Goal: Find specific page/section

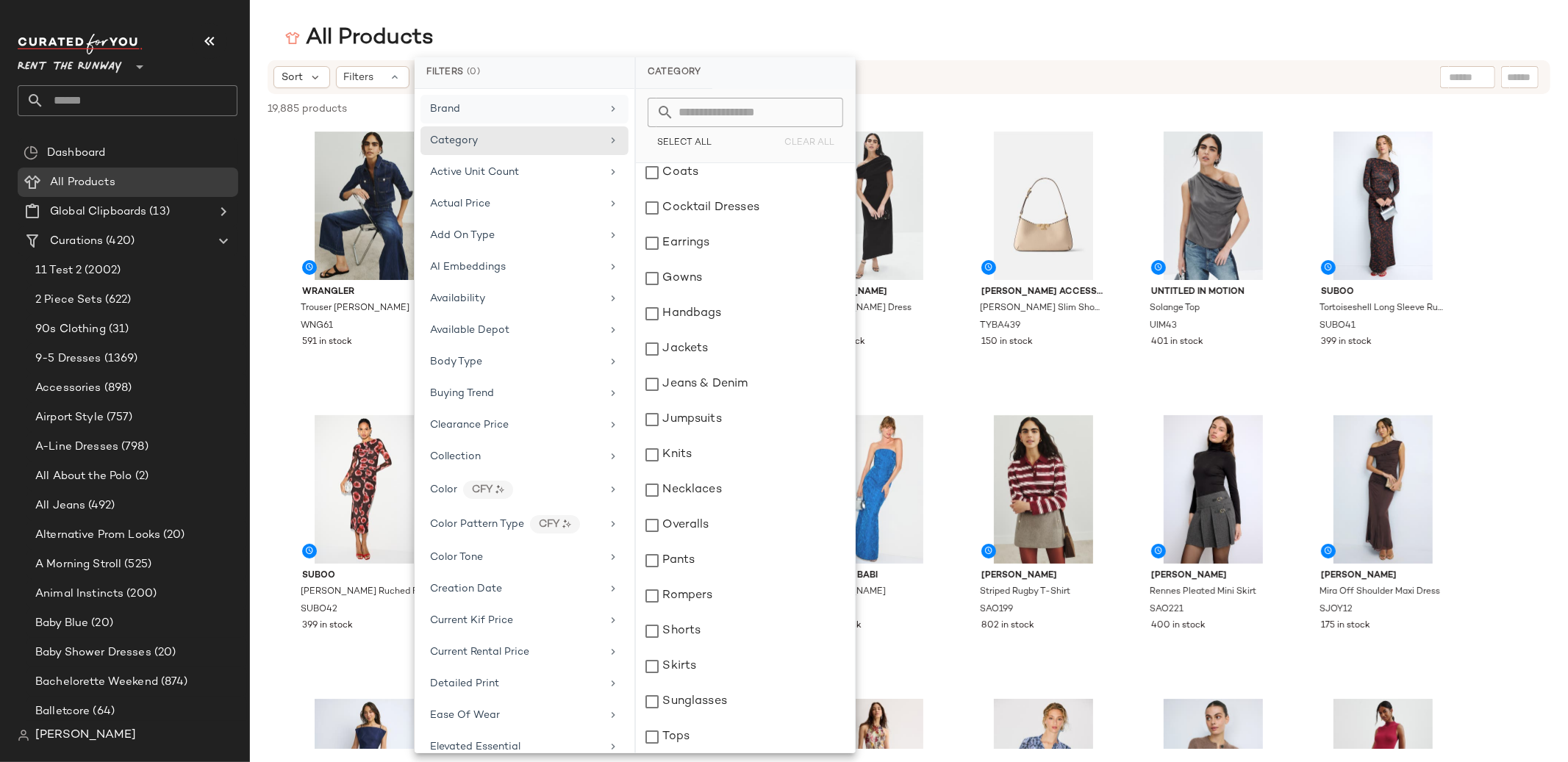
click at [444, 116] on div "Brand" at bounding box center [444, 109] width 30 height 15
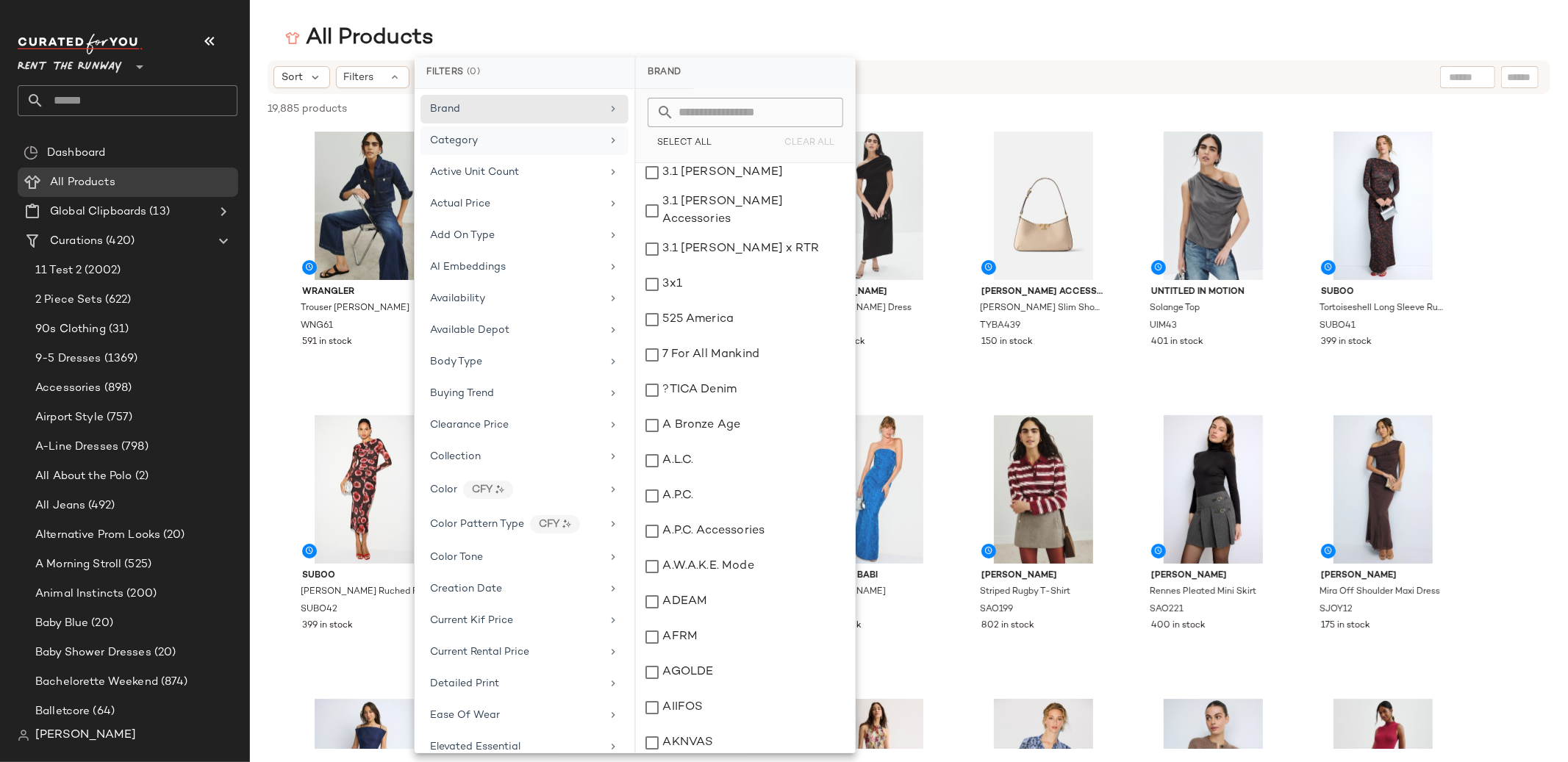
click at [439, 136] on span "Category" at bounding box center [453, 141] width 47 height 11
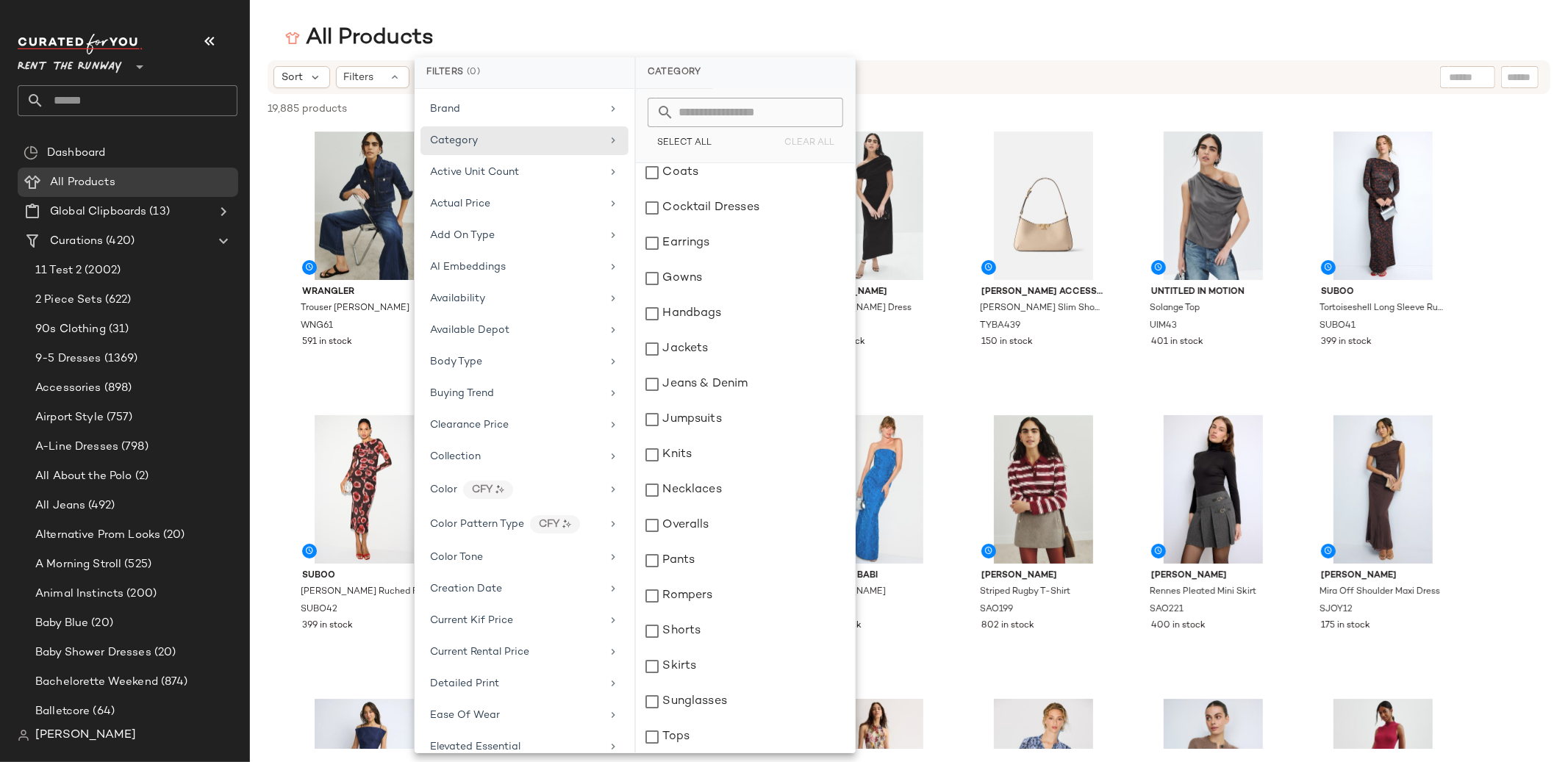
click at [536, 8] on main "All Products Sort Filters 19,885 products • 0 selected Deselect All WRANGLER Tr…" at bounding box center [784, 381] width 1568 height 762
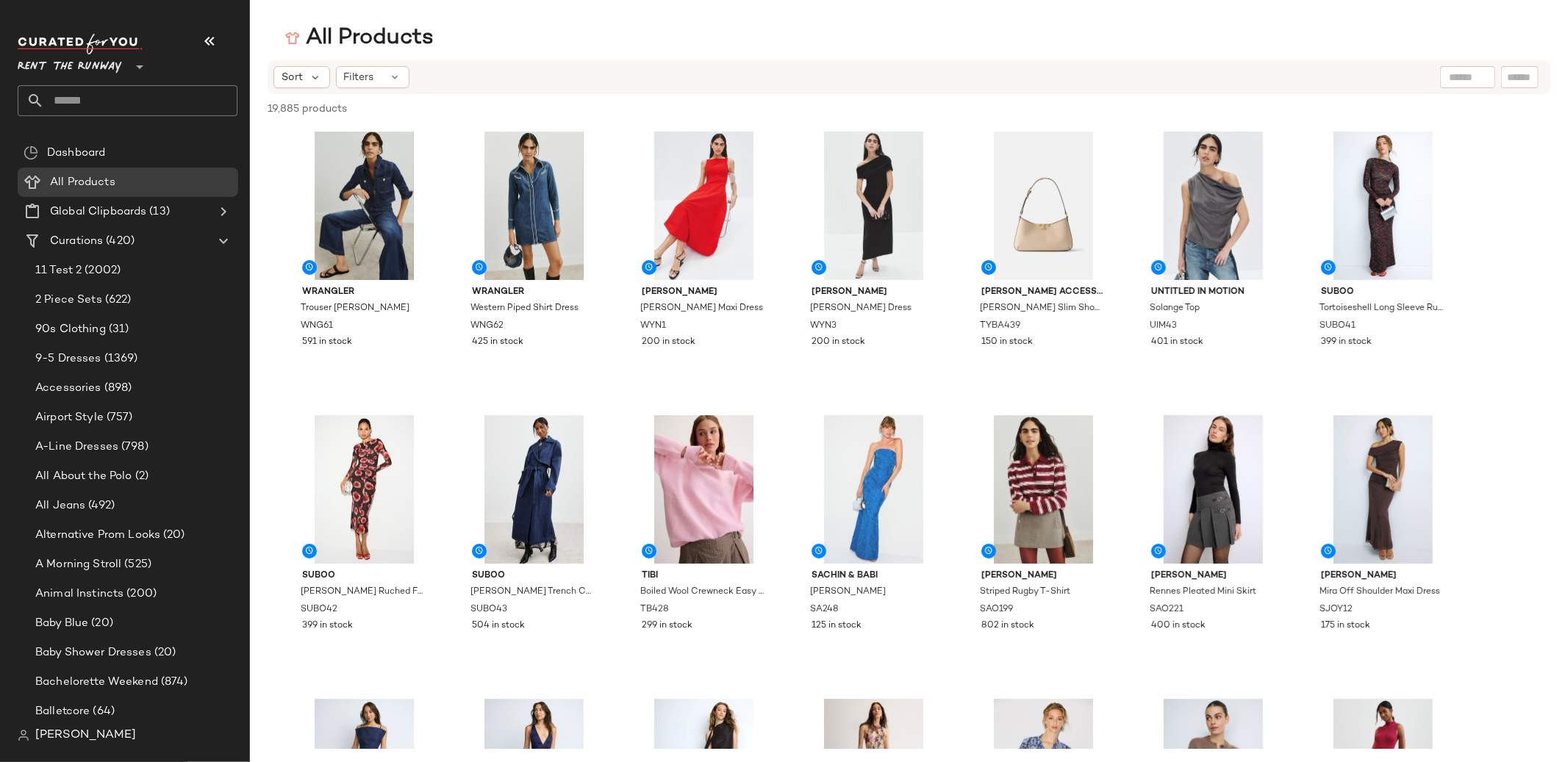
click at [483, 25] on div "All Products" at bounding box center [908, 38] width 1318 height 29
click at [1455, 81] on input "text" at bounding box center [1467, 77] width 38 height 15
type input "**********"
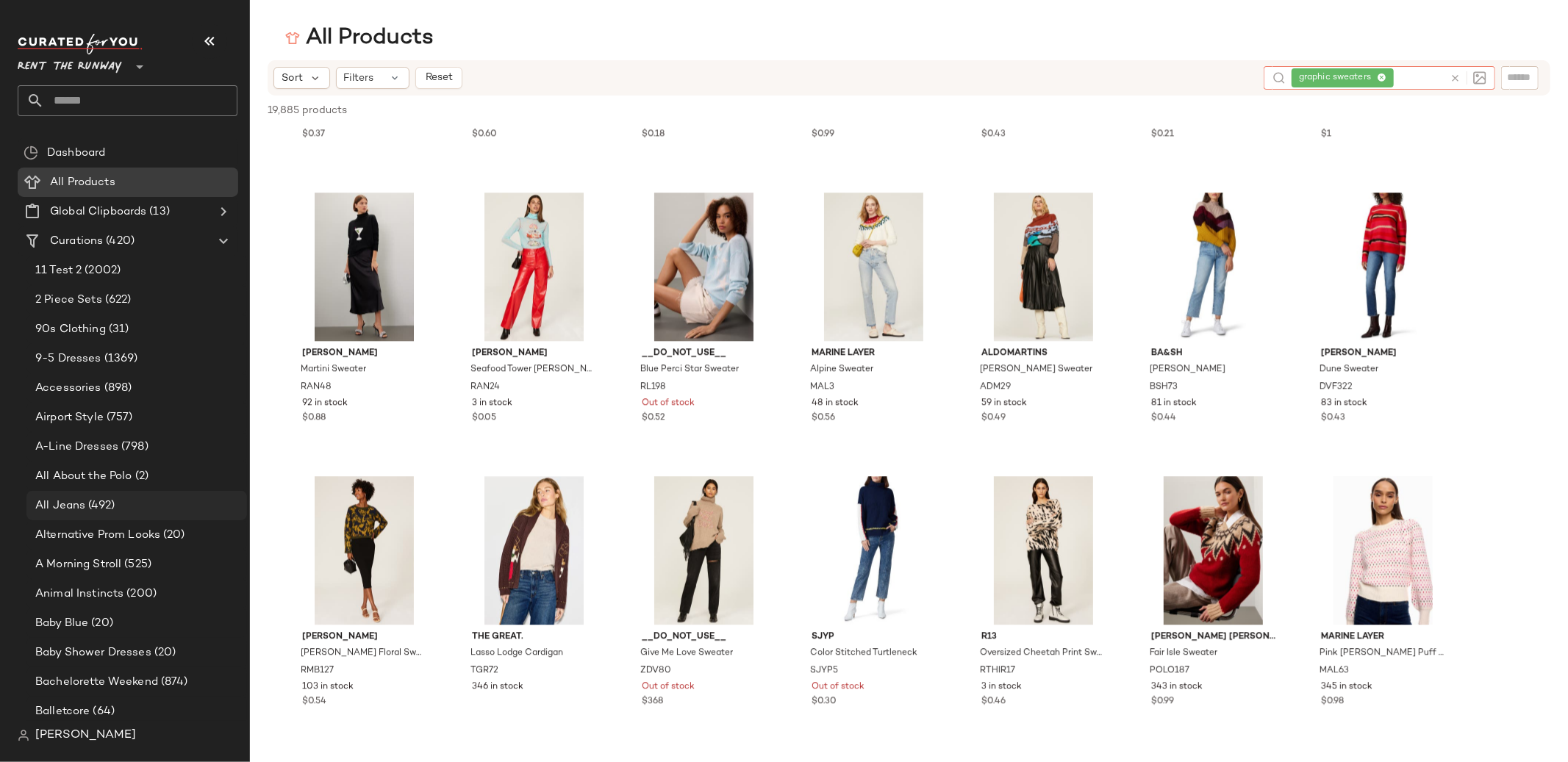
scroll to position [7882, 0]
click at [1387, 81] on span "graphic sweaters" at bounding box center [1342, 77] width 102 height 19
click at [1382, 80] on icon at bounding box center [1381, 78] width 9 height 9
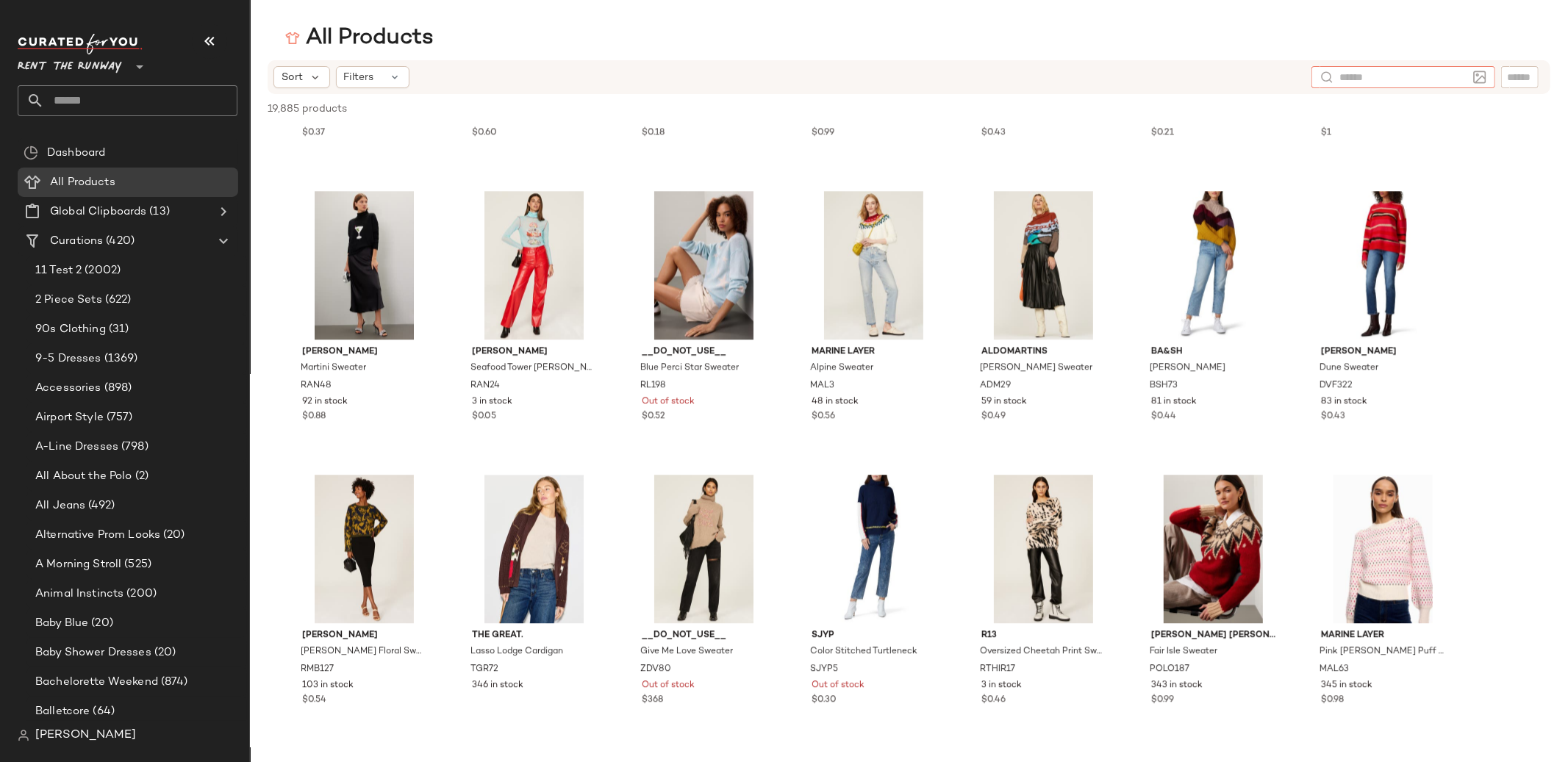
click at [1337, 75] on div at bounding box center [1329, 77] width 19 height 22
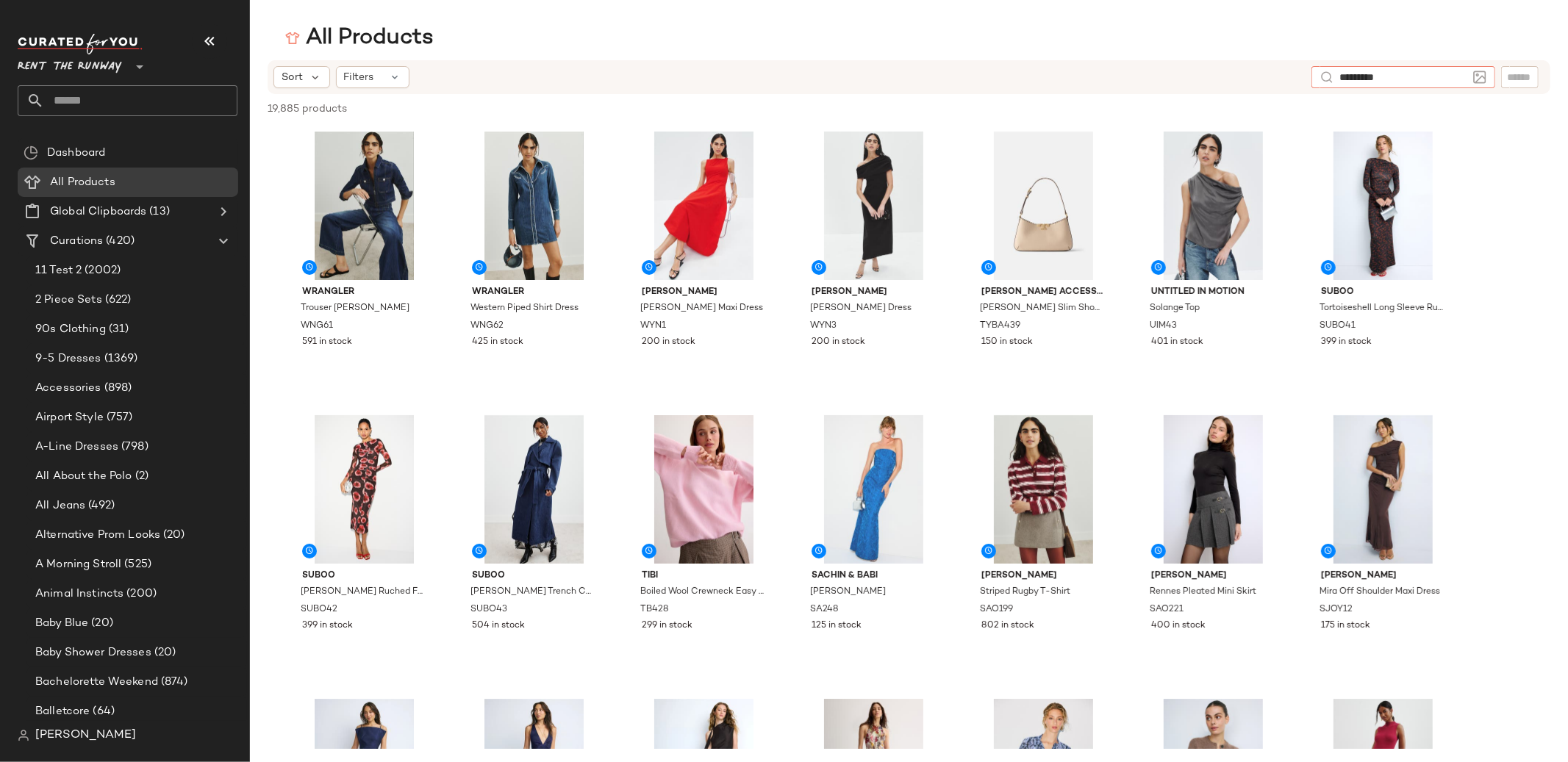
type input "**********"
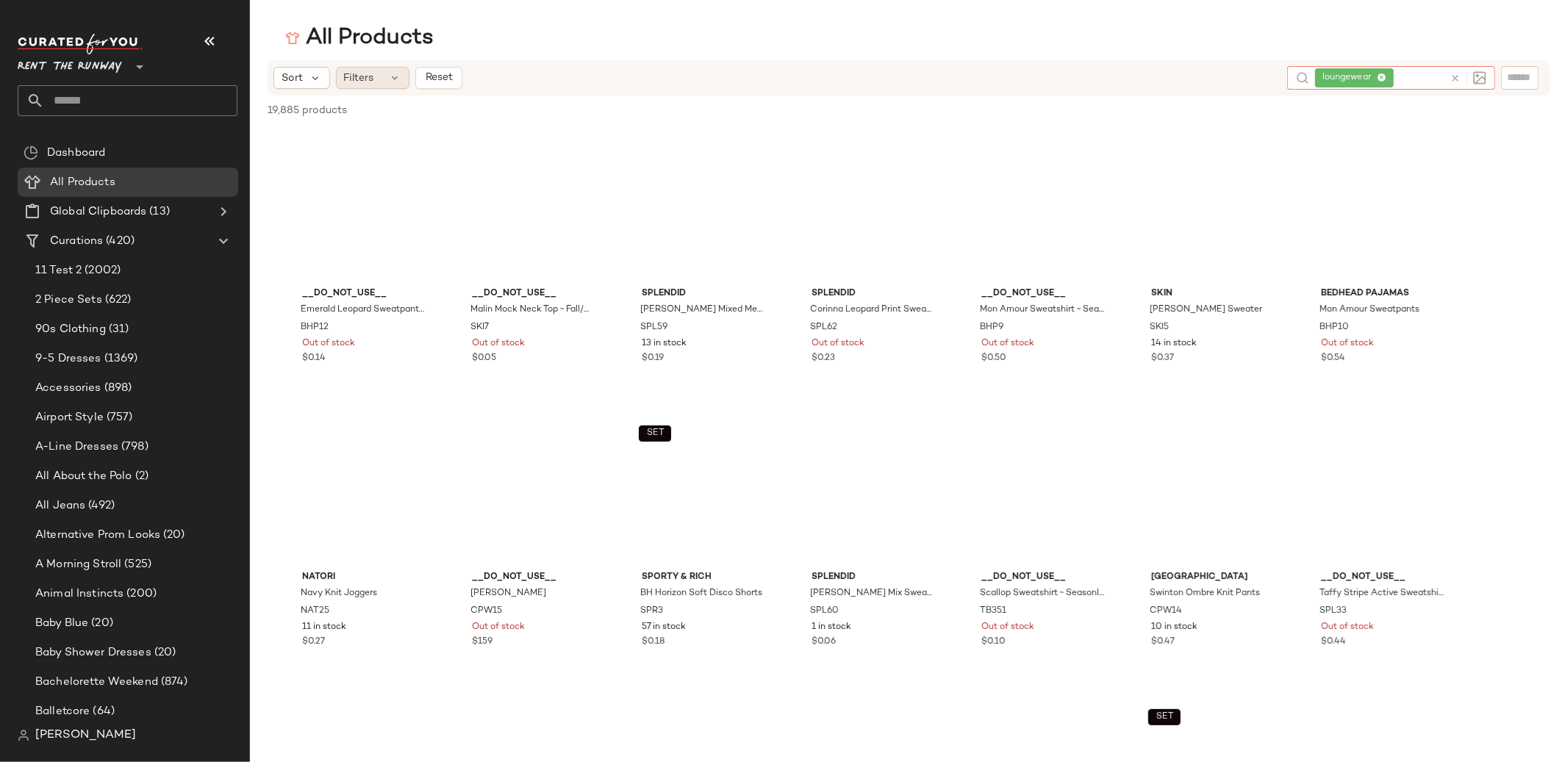
click at [357, 75] on span "Filters" at bounding box center [358, 78] width 30 height 15
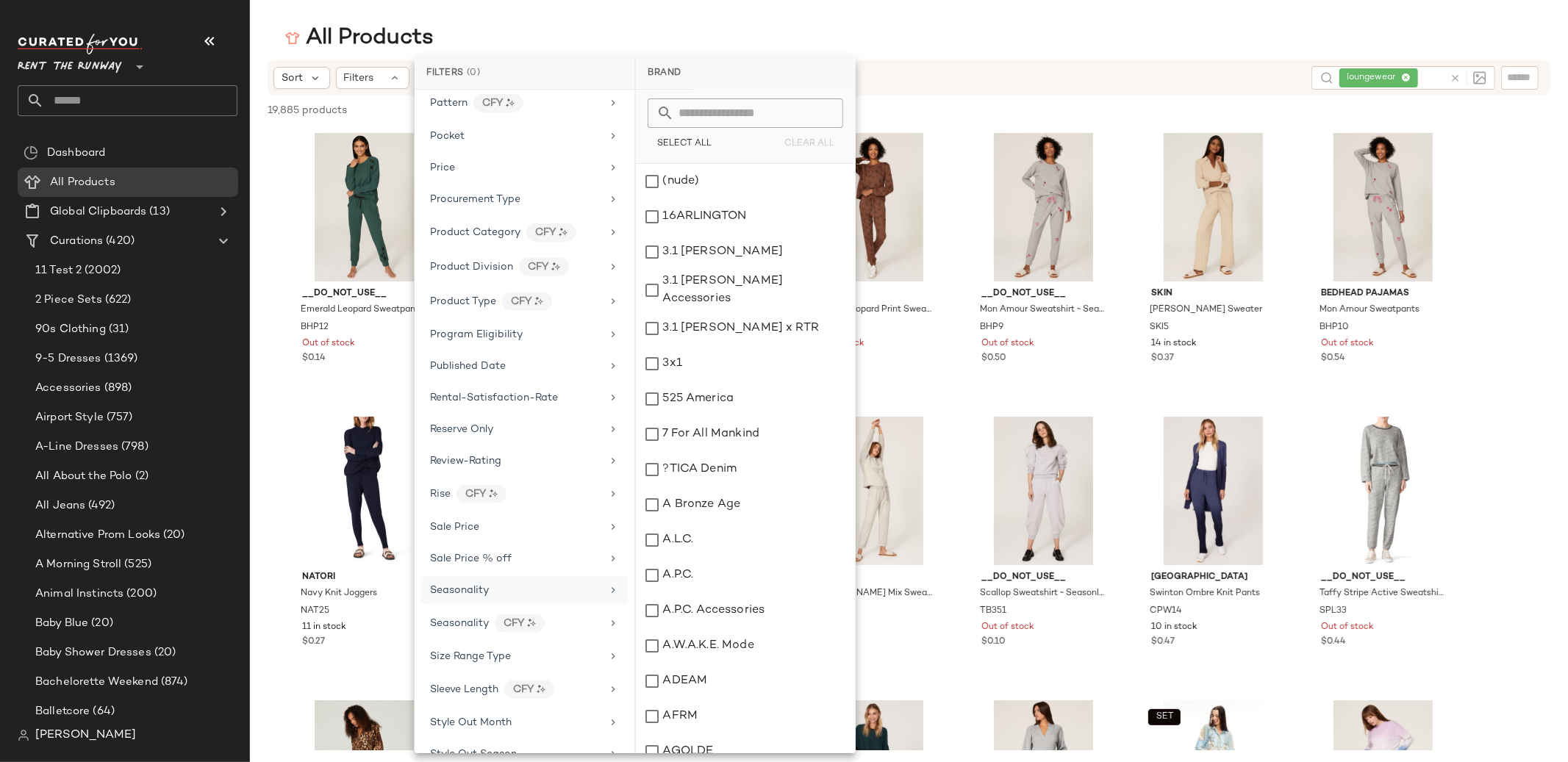
scroll to position [1614, 0]
click at [535, 571] on div "Seasonality" at bounding box center [516, 562] width 172 height 15
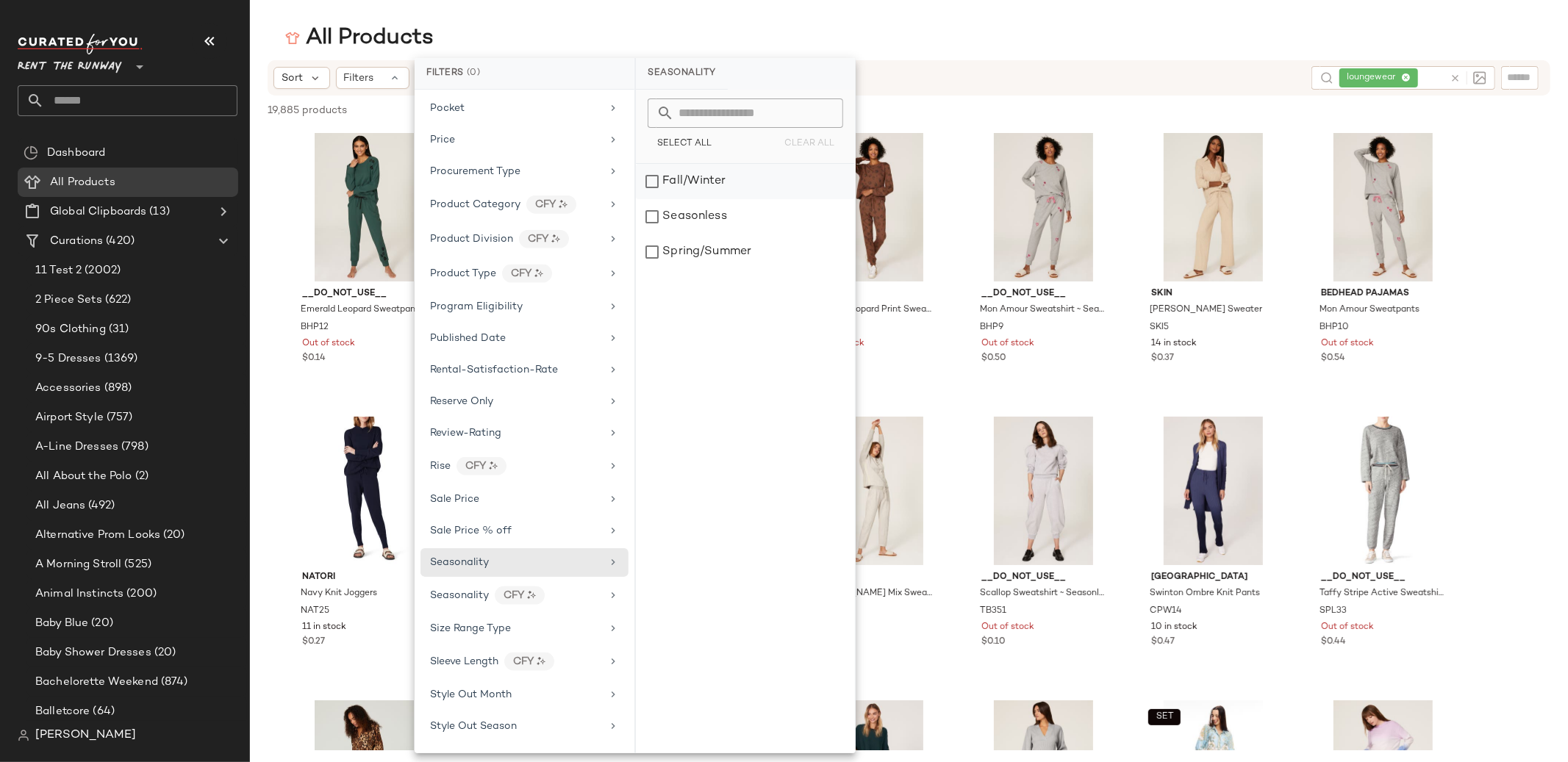
click at [672, 178] on div "Fall/Winter" at bounding box center [745, 182] width 219 height 35
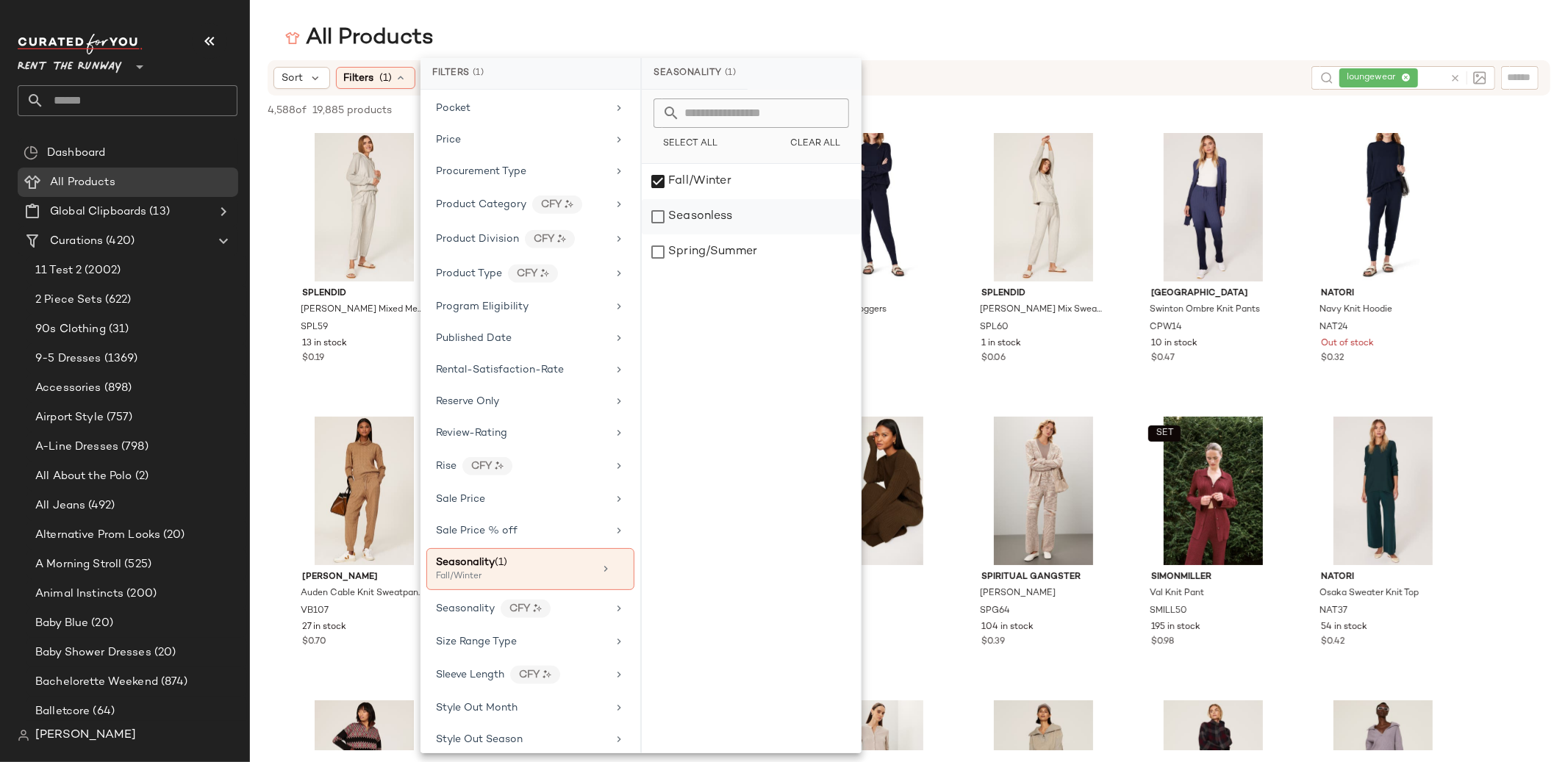
click at [724, 222] on div "Seasonless" at bounding box center [751, 217] width 219 height 35
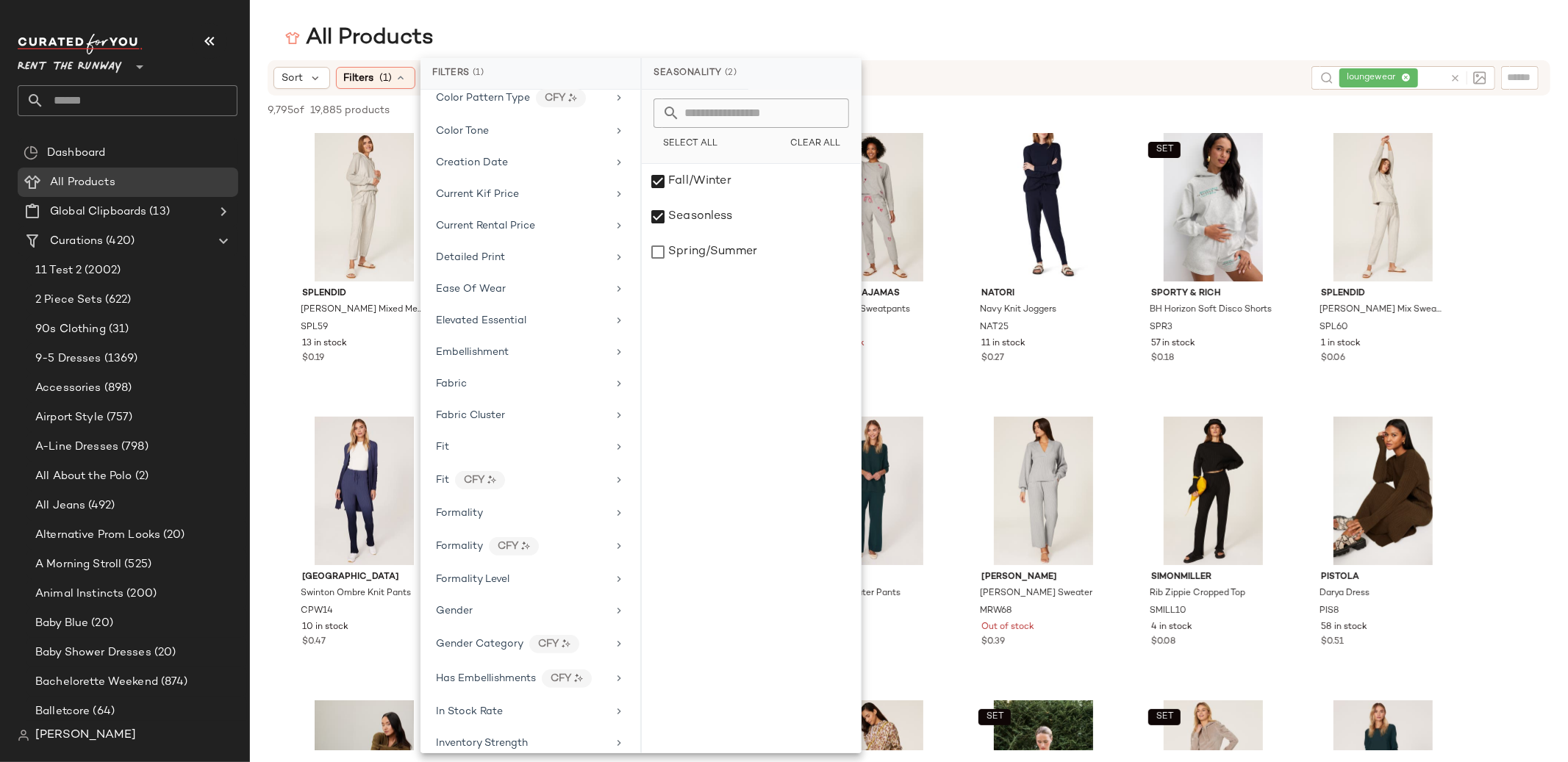
scroll to position [0, 0]
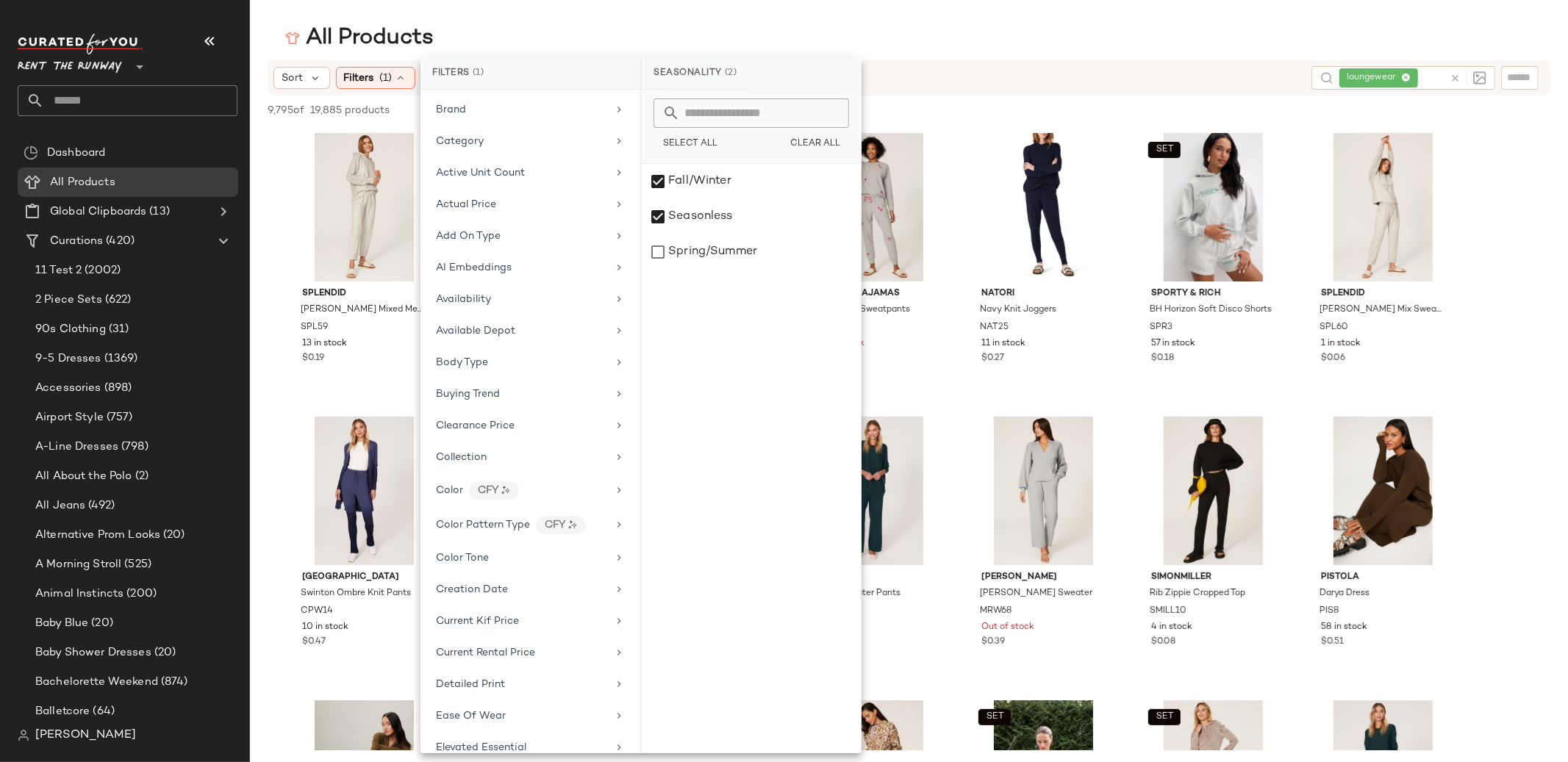
click at [611, 43] on div "All Products" at bounding box center [908, 38] width 1318 height 29
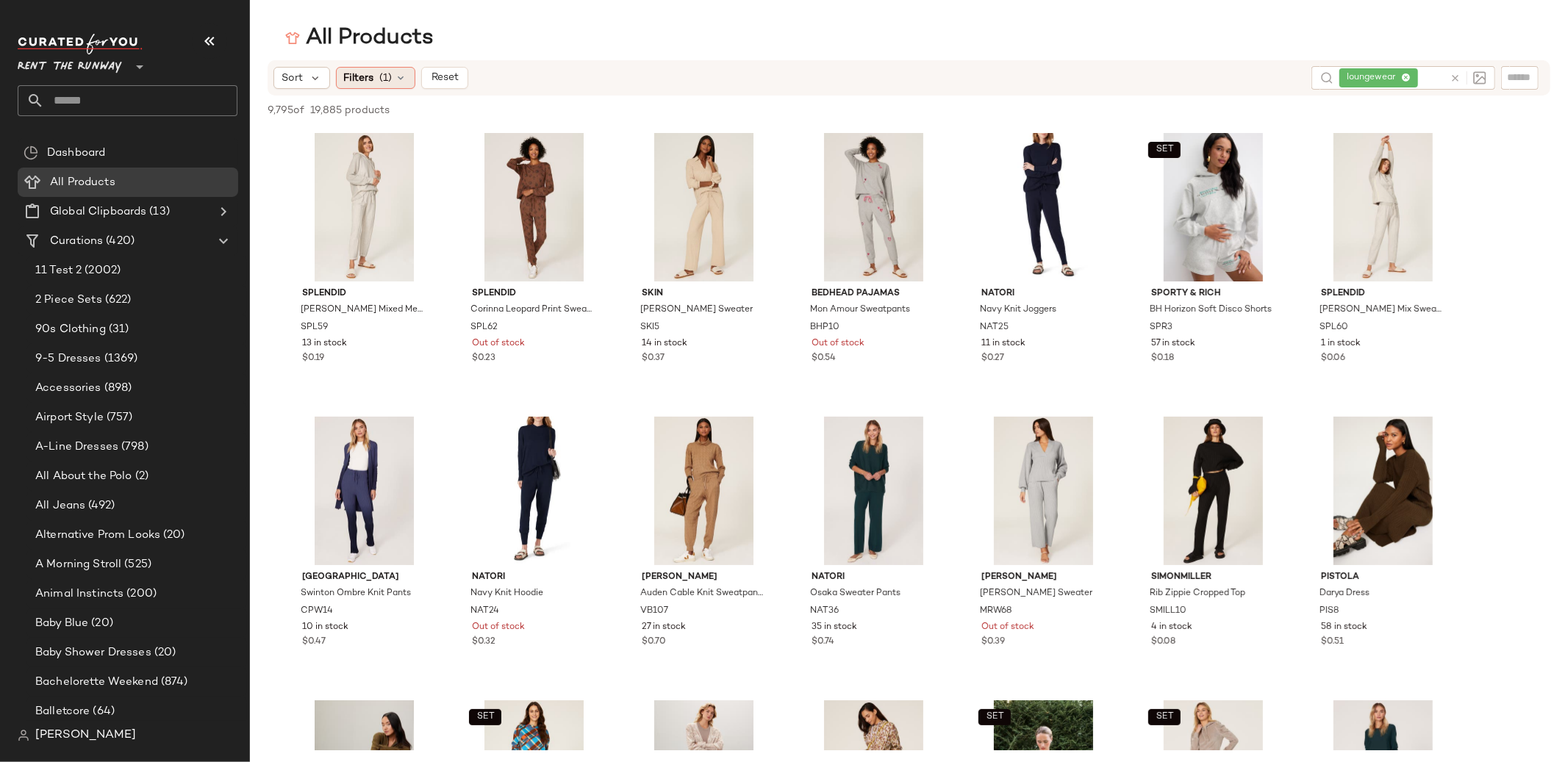
click at [371, 71] on span "Filters" at bounding box center [358, 78] width 30 height 15
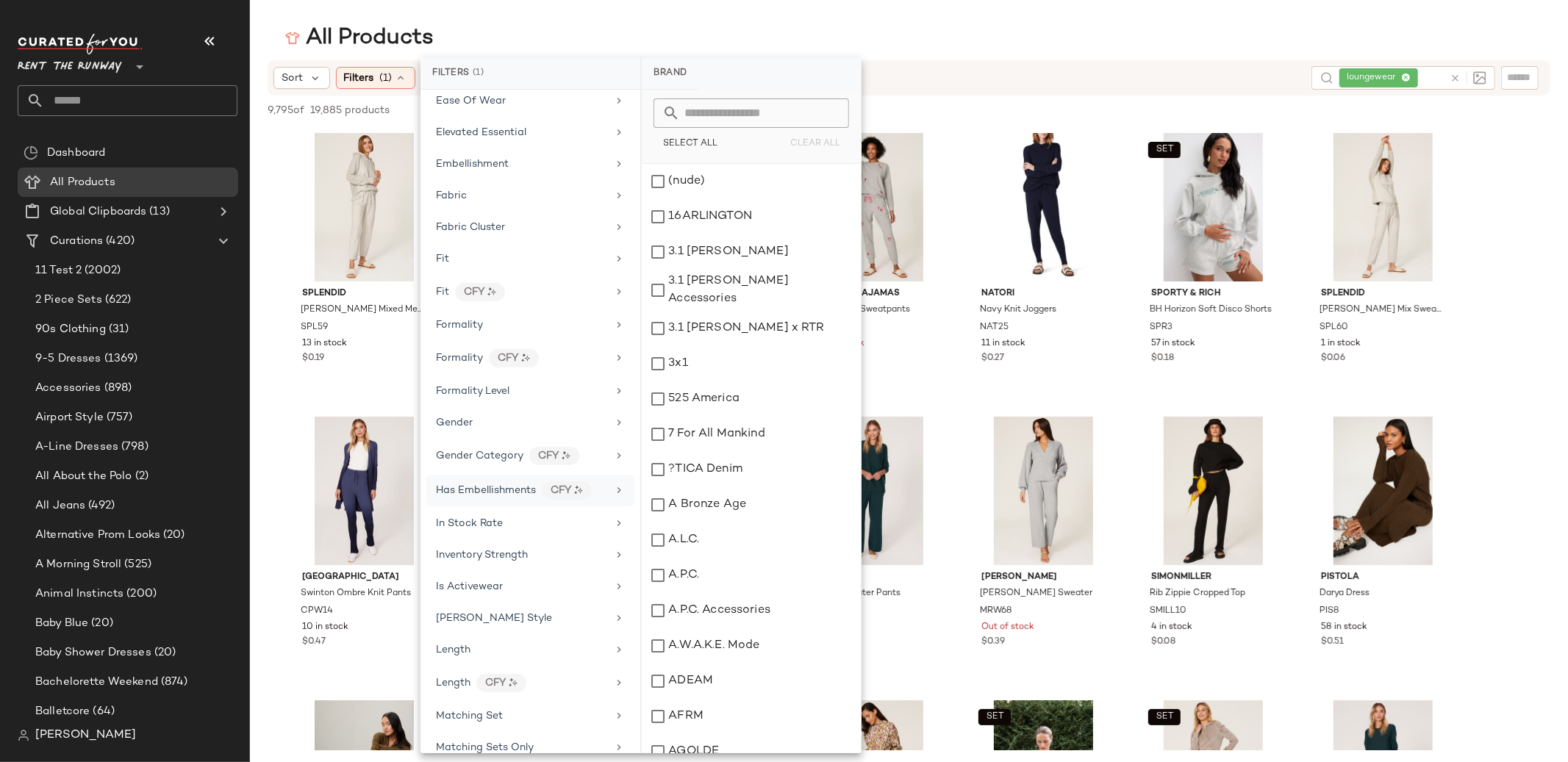
scroll to position [620, 0]
click at [525, 554] on span "Inventory Strength" at bounding box center [482, 550] width 92 height 11
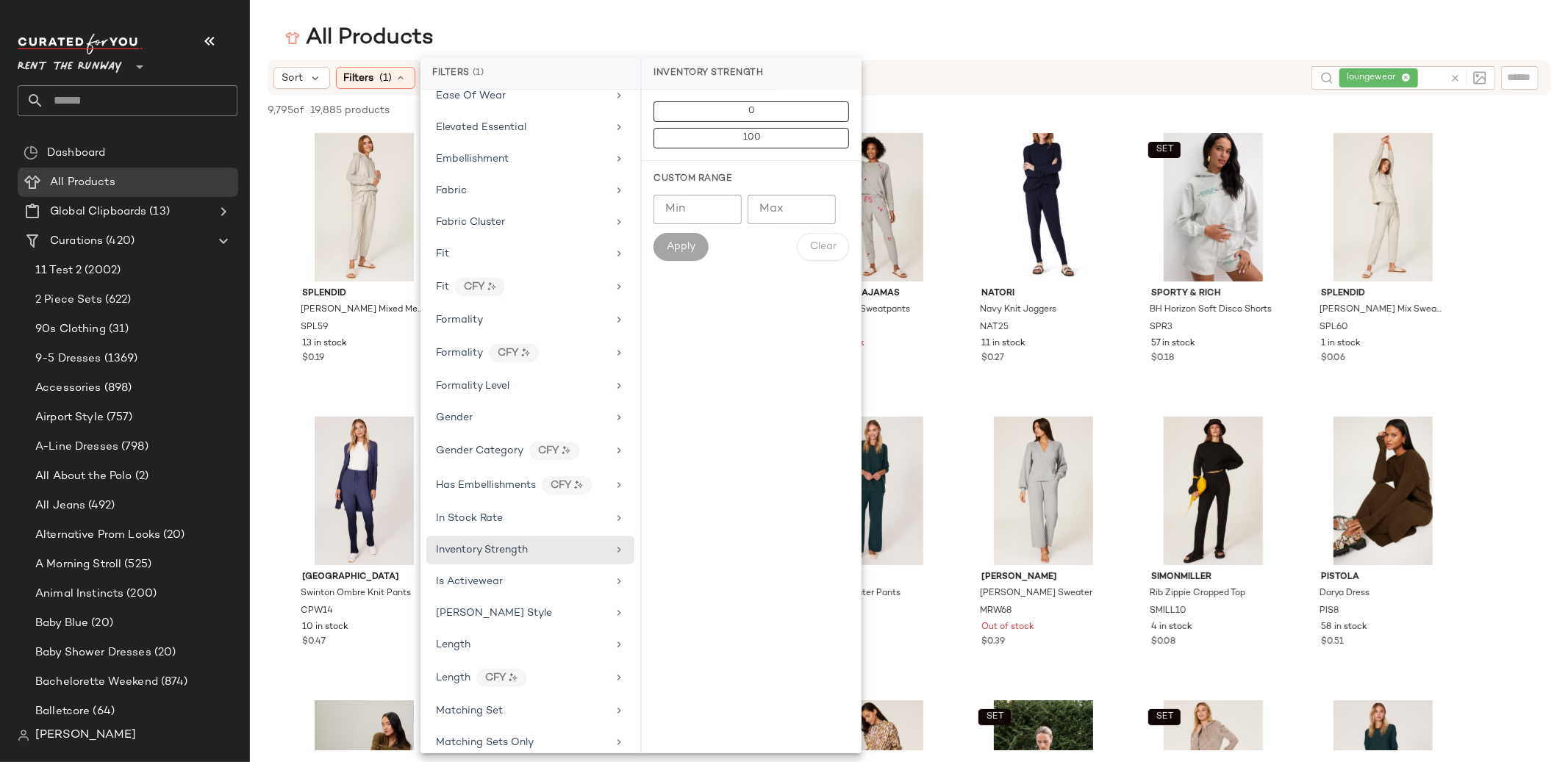
click at [709, 207] on input "Min" at bounding box center [697, 209] width 88 height 29
type input "*"
click at [678, 244] on span "Apply" at bounding box center [680, 247] width 29 height 11
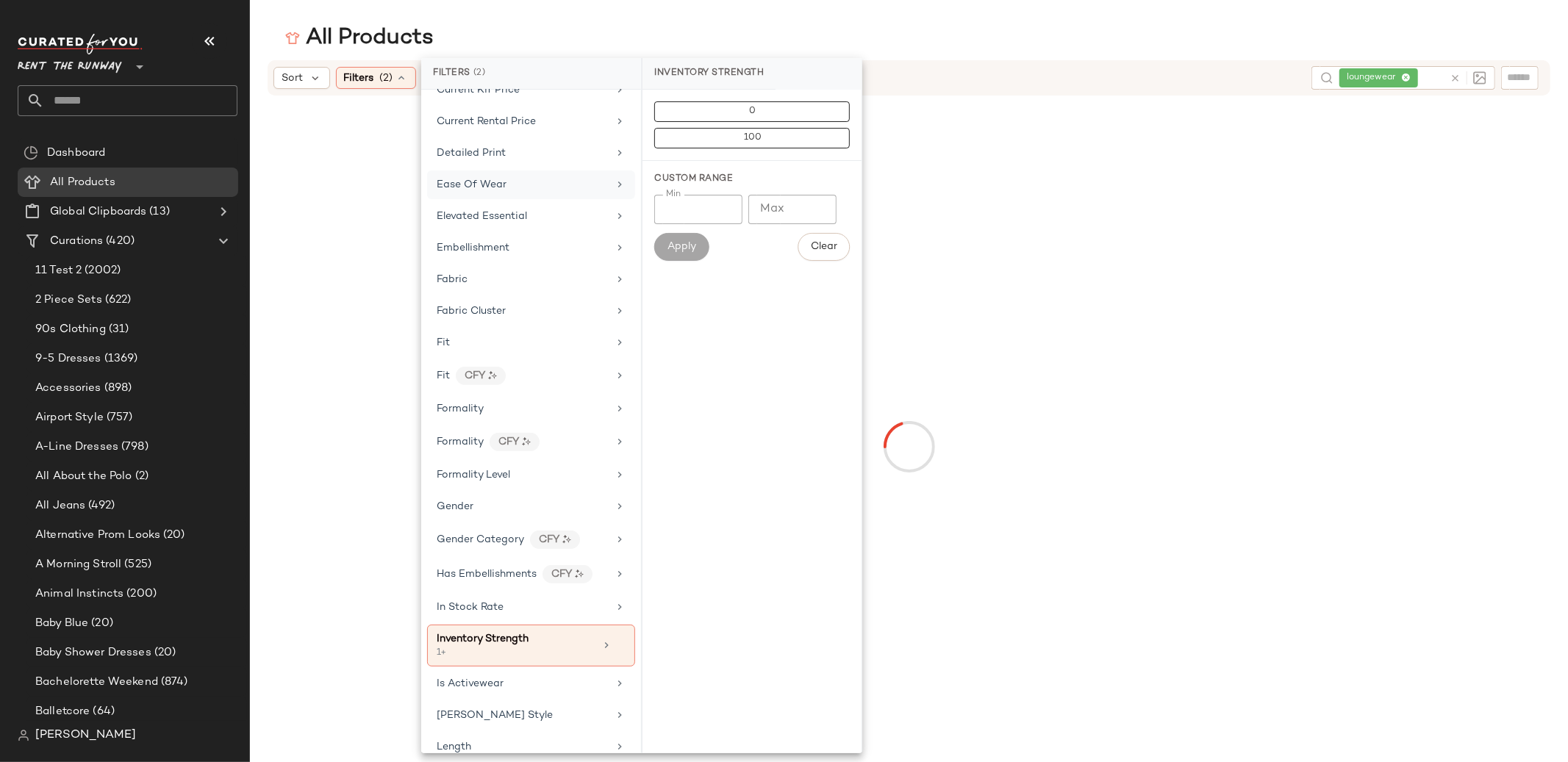
scroll to position [404, 0]
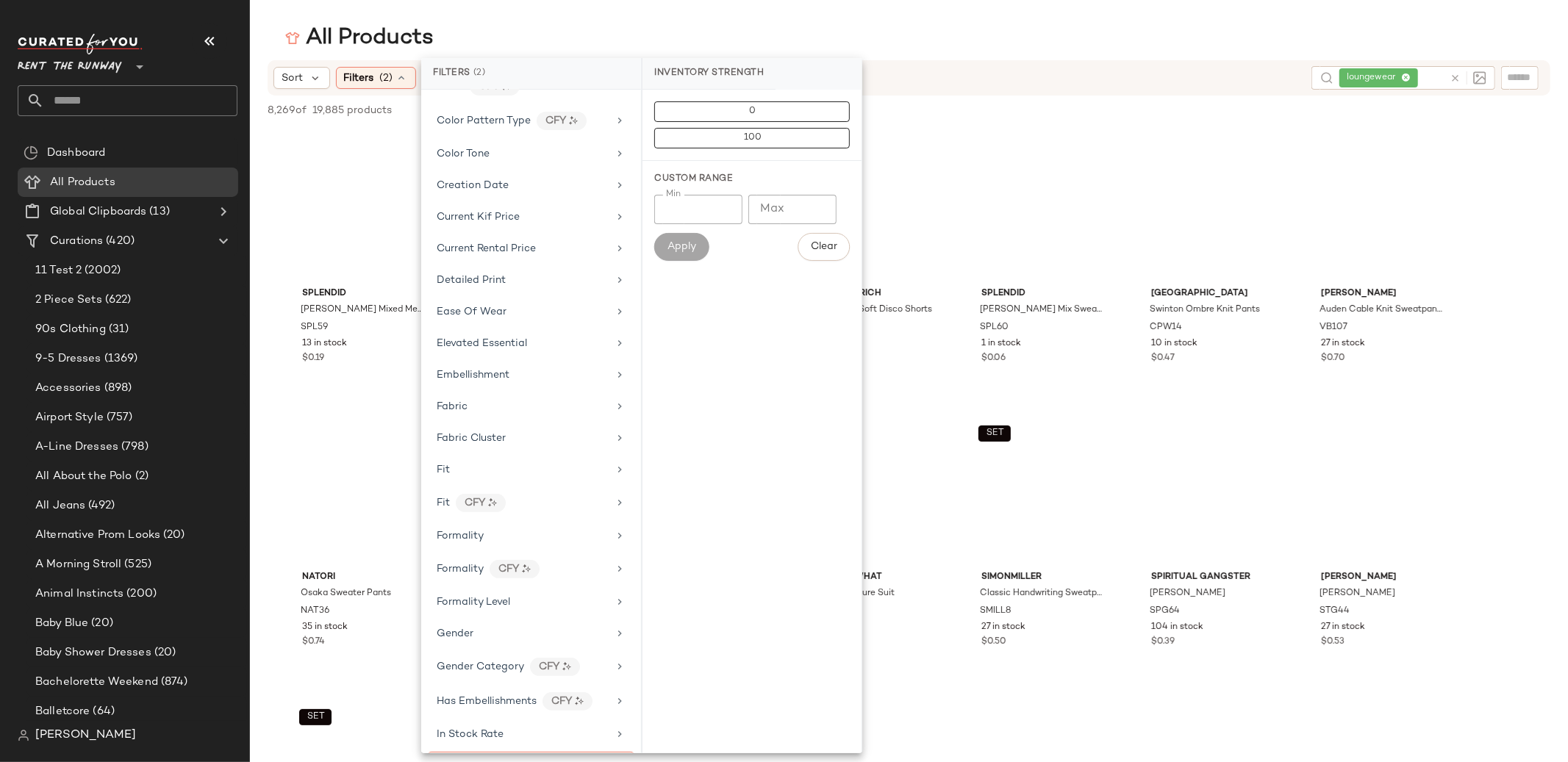
click at [568, 18] on main "All Products Sort Filters (2) Reset loungewear 8,269 of 19,885 products • 0 sel…" at bounding box center [784, 381] width 1568 height 762
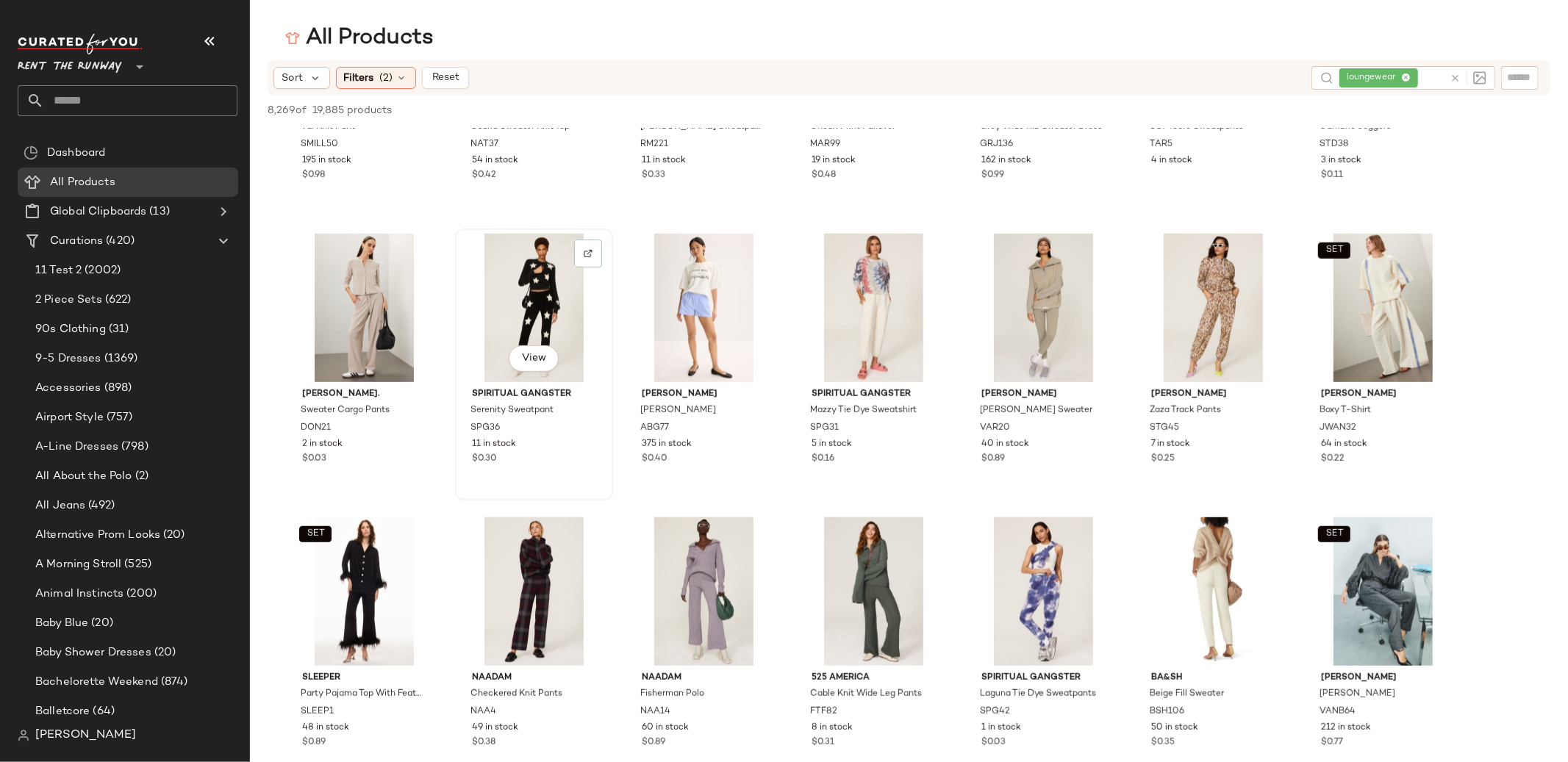
scroll to position [0, 0]
